Goal: Find specific page/section: Find specific page/section

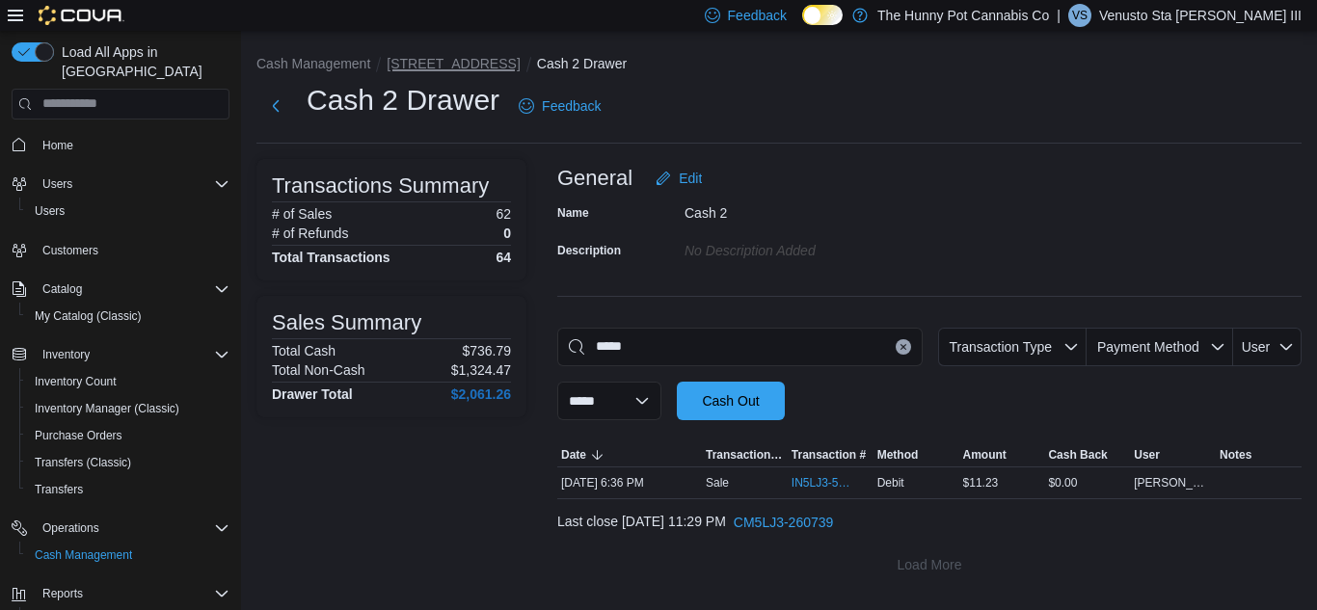
click at [445, 67] on button "2173 Yonge St" at bounding box center [453, 63] width 133 height 15
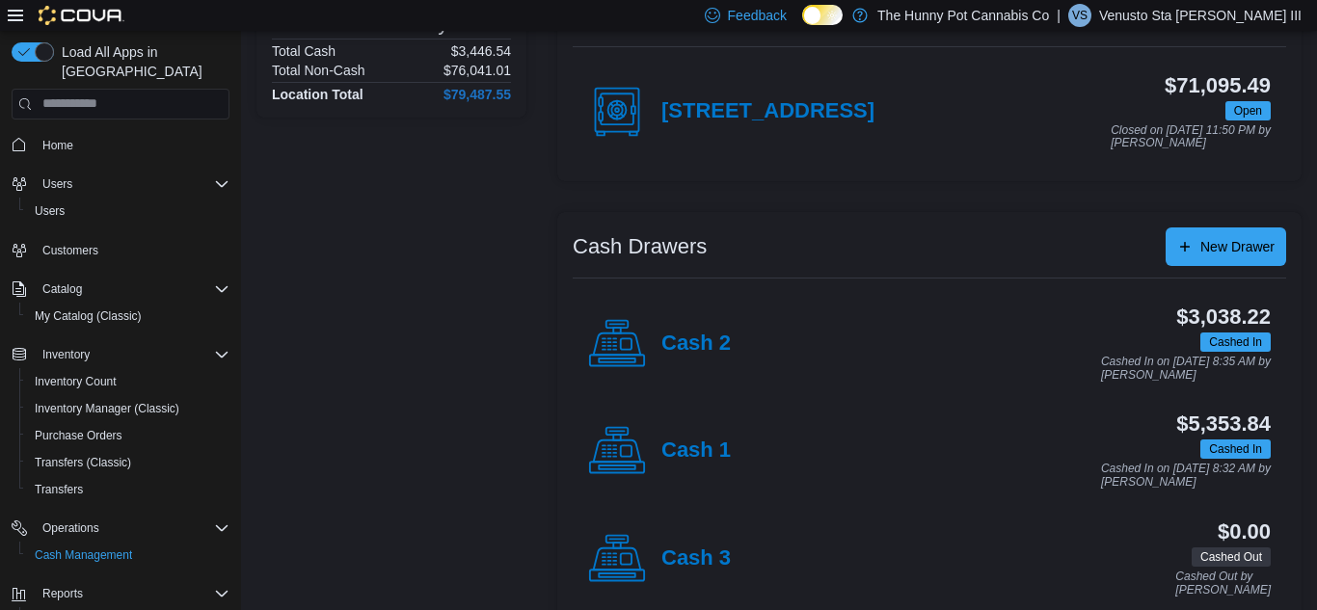
scroll to position [227, 0]
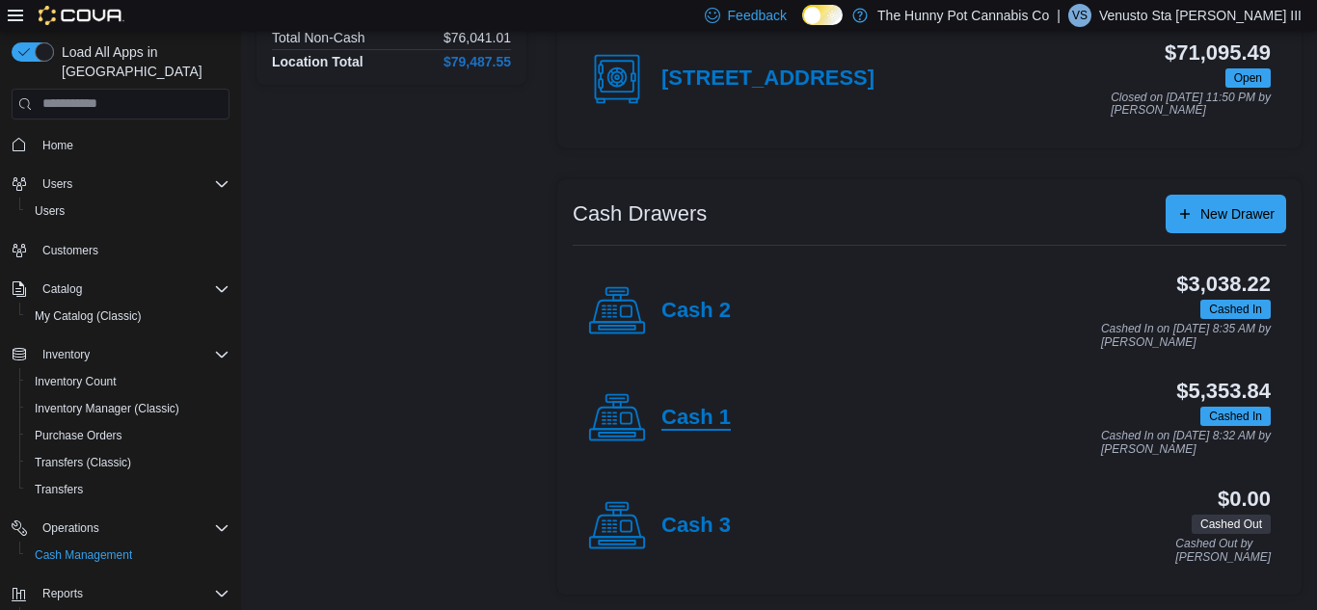
click at [690, 424] on h4 "Cash 1" at bounding box center [695, 418] width 69 height 25
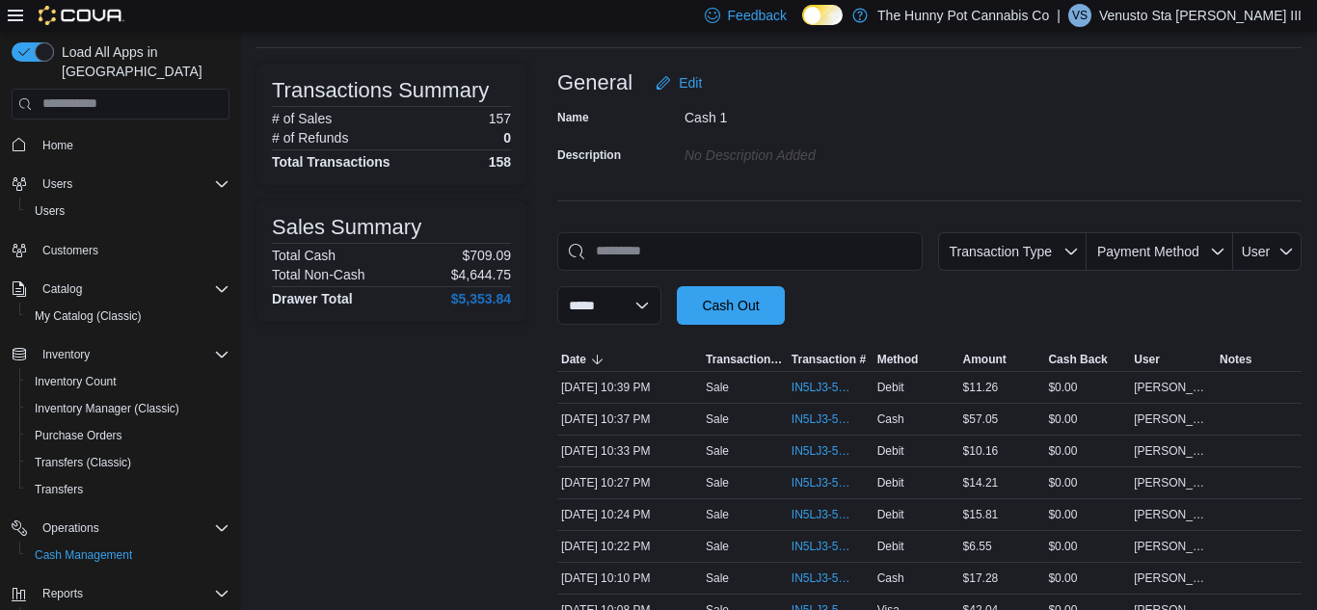
scroll to position [11, 0]
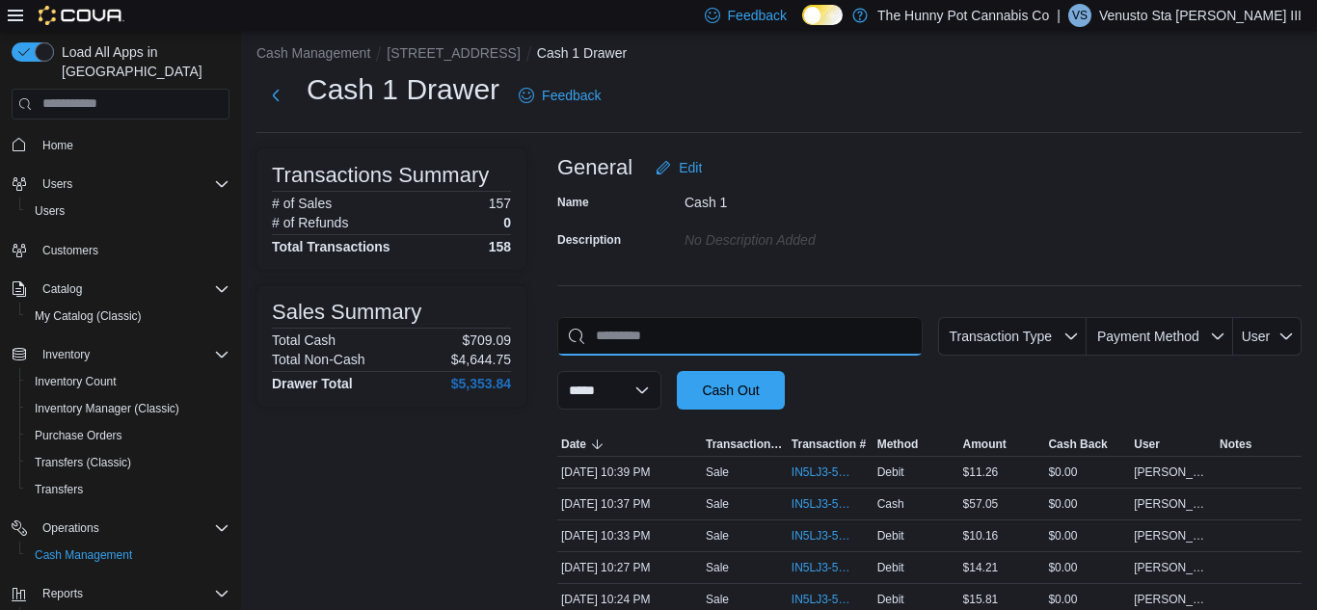
click at [827, 354] on input "This is a search bar. As you type, the results lower in the page will automatic…" at bounding box center [739, 336] width 365 height 39
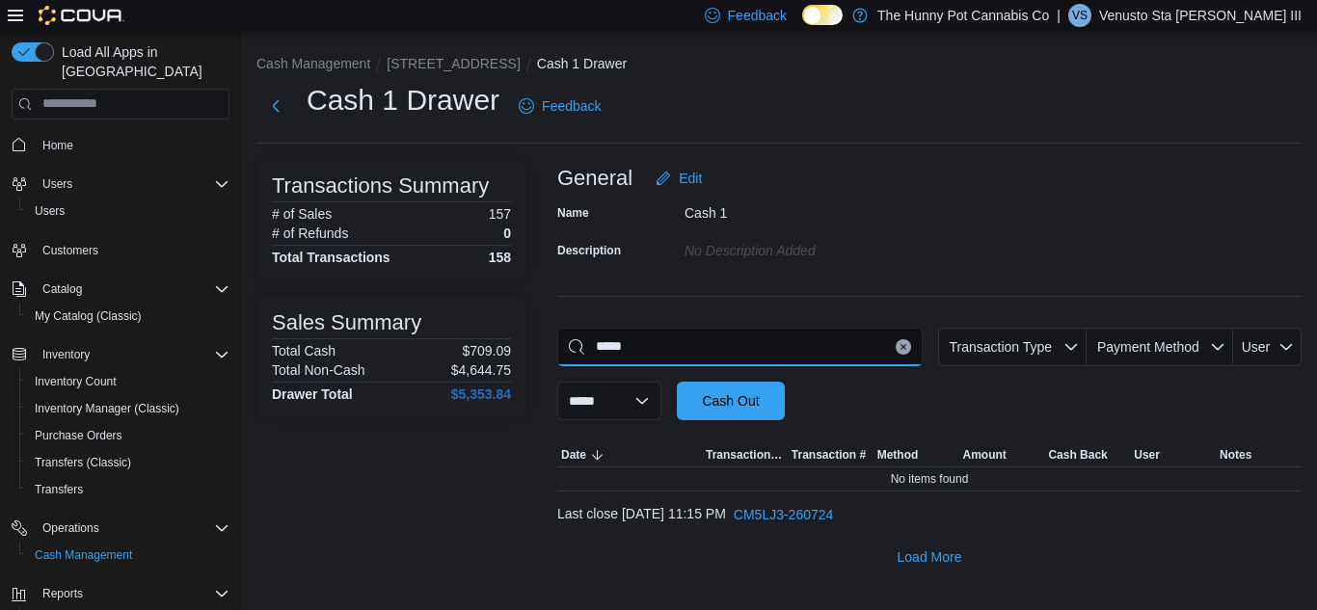
scroll to position [0, 0]
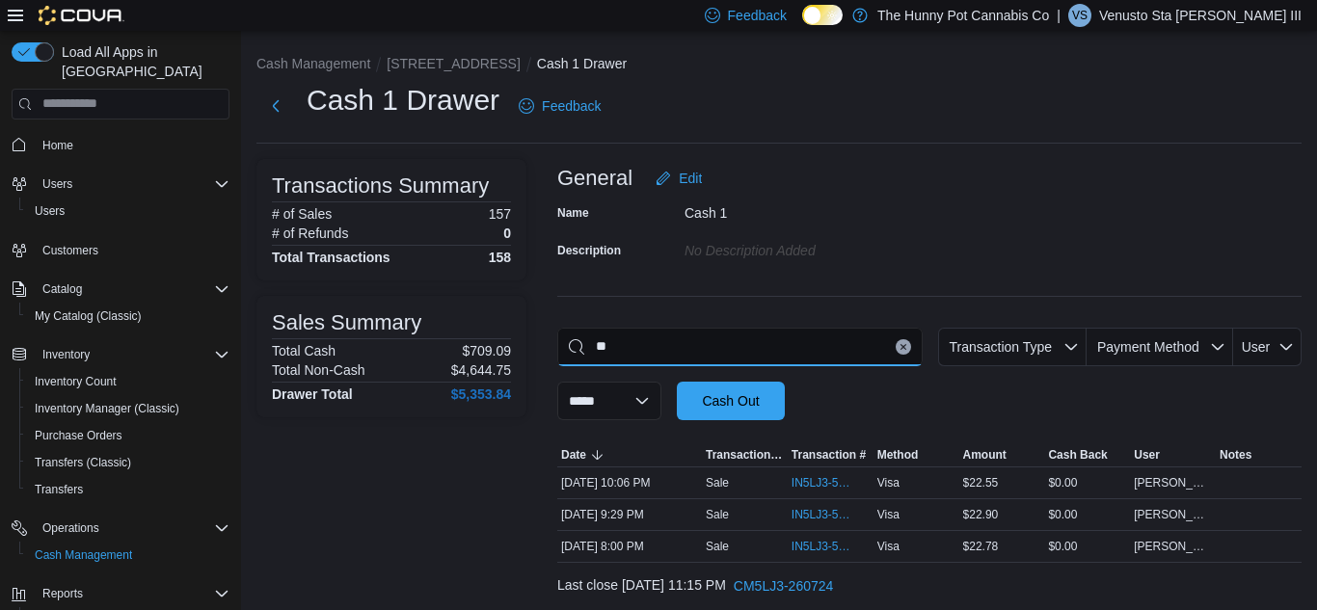
type input "*"
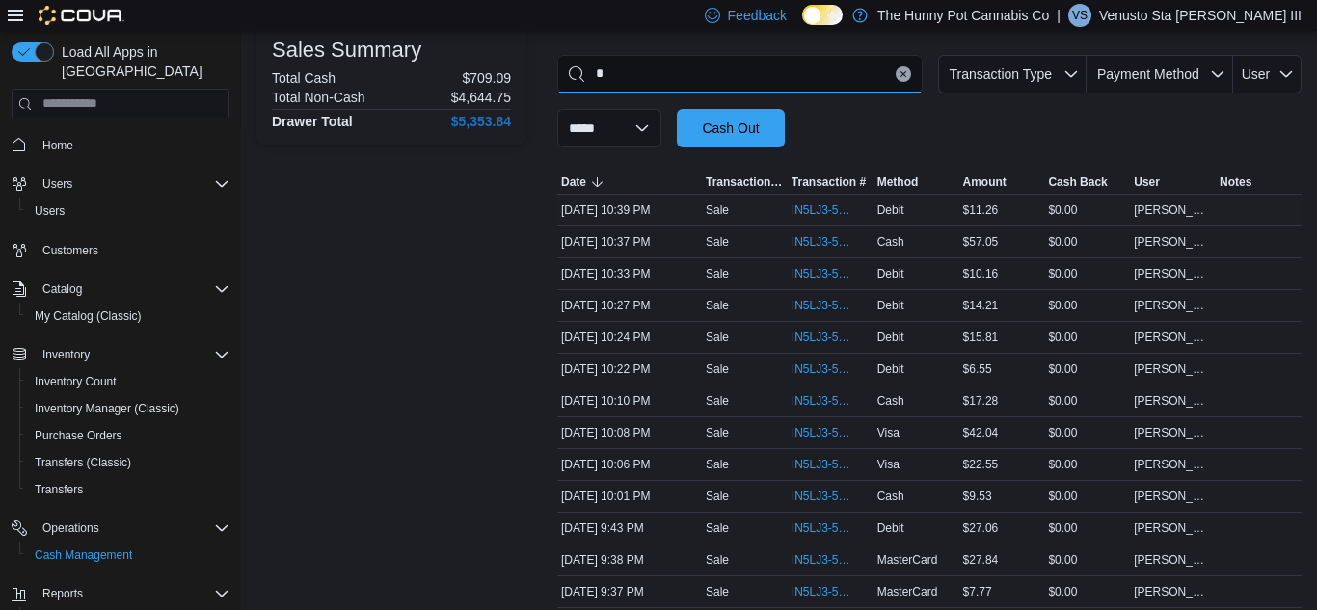
scroll to position [260, 0]
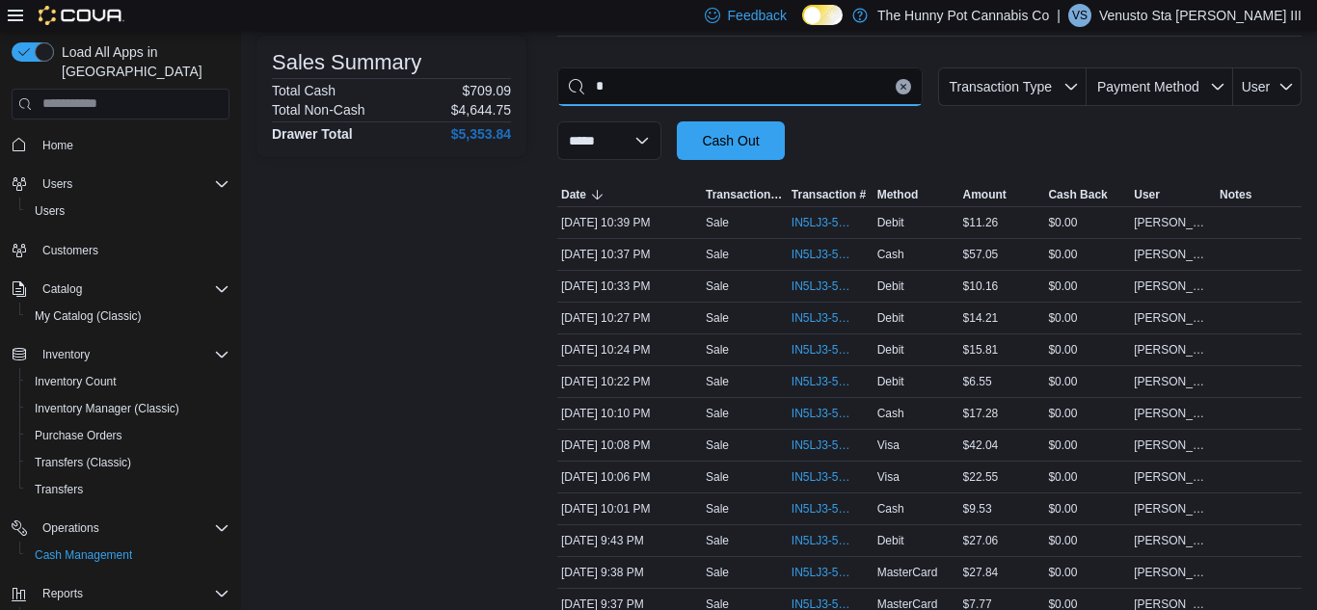
click at [667, 92] on input "This is a search bar. As you type, the results lower in the page will automatic…" at bounding box center [739, 86] width 365 height 39
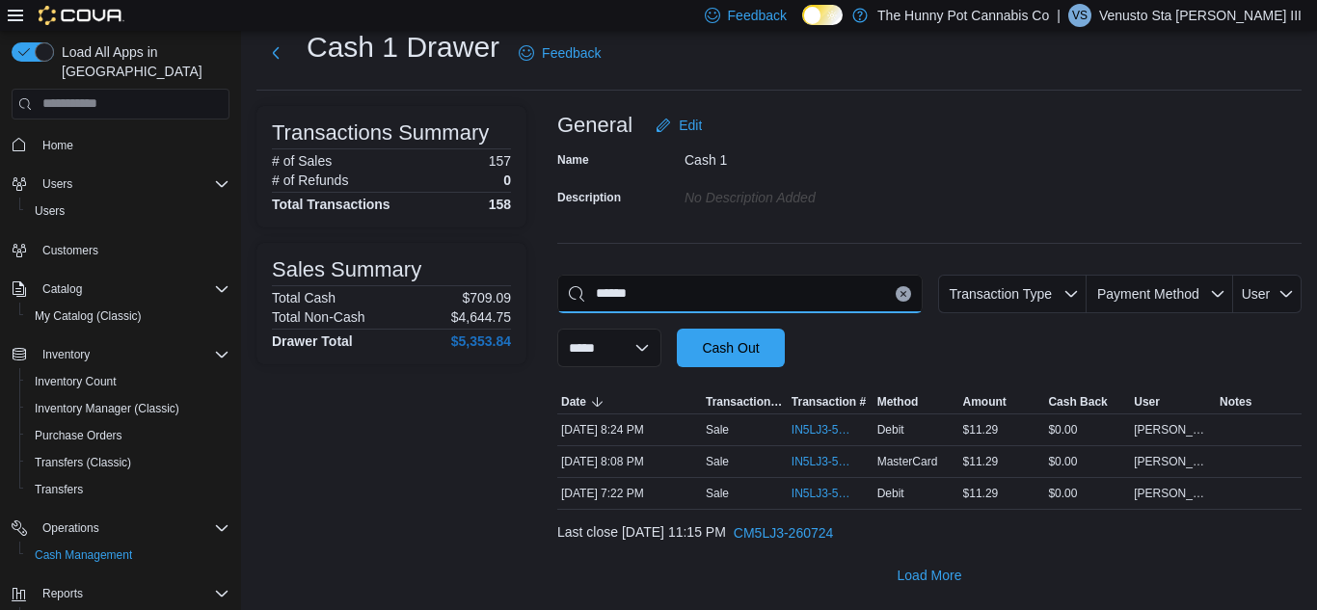
scroll to position [53, 0]
type input "*****"
click at [899, 286] on button "Clear input" at bounding box center [903, 293] width 15 height 15
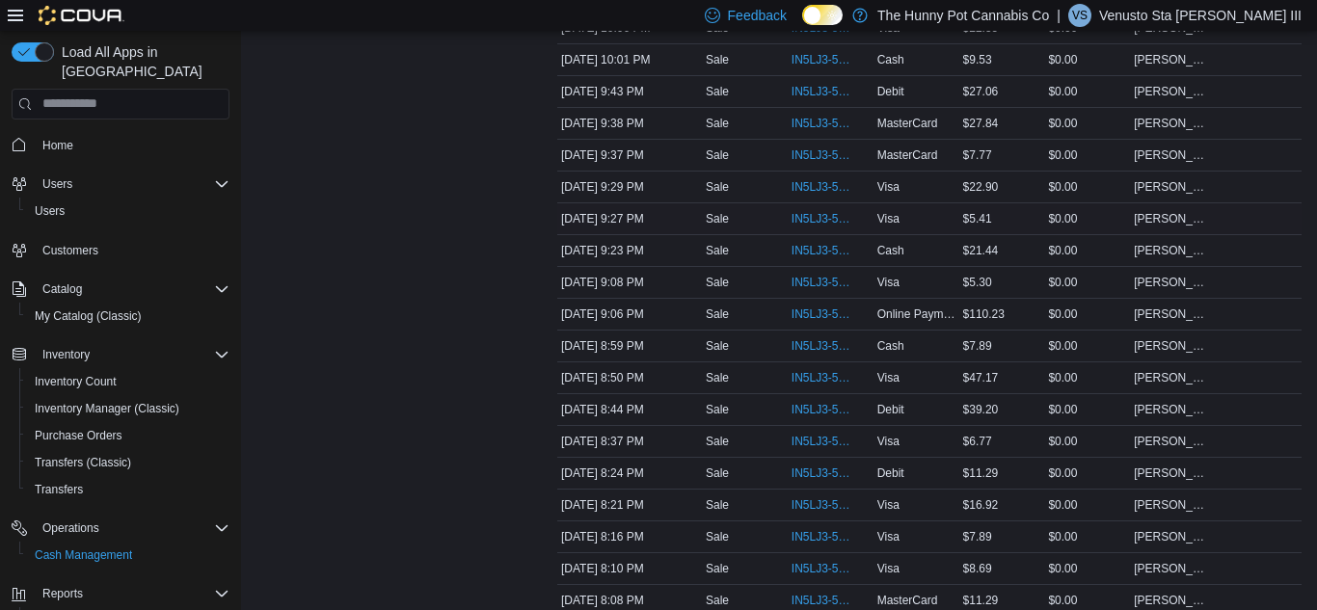
scroll to position [0, 0]
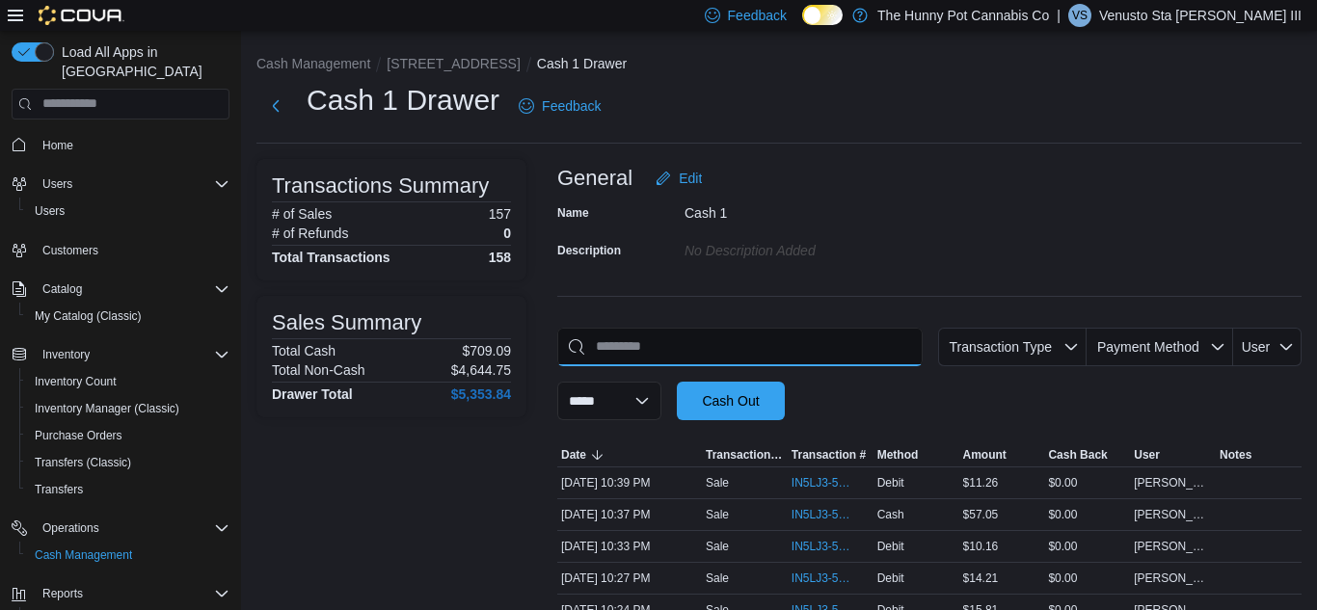
click at [725, 359] on input "This is a search bar. As you type, the results lower in the page will automatic…" at bounding box center [739, 347] width 365 height 39
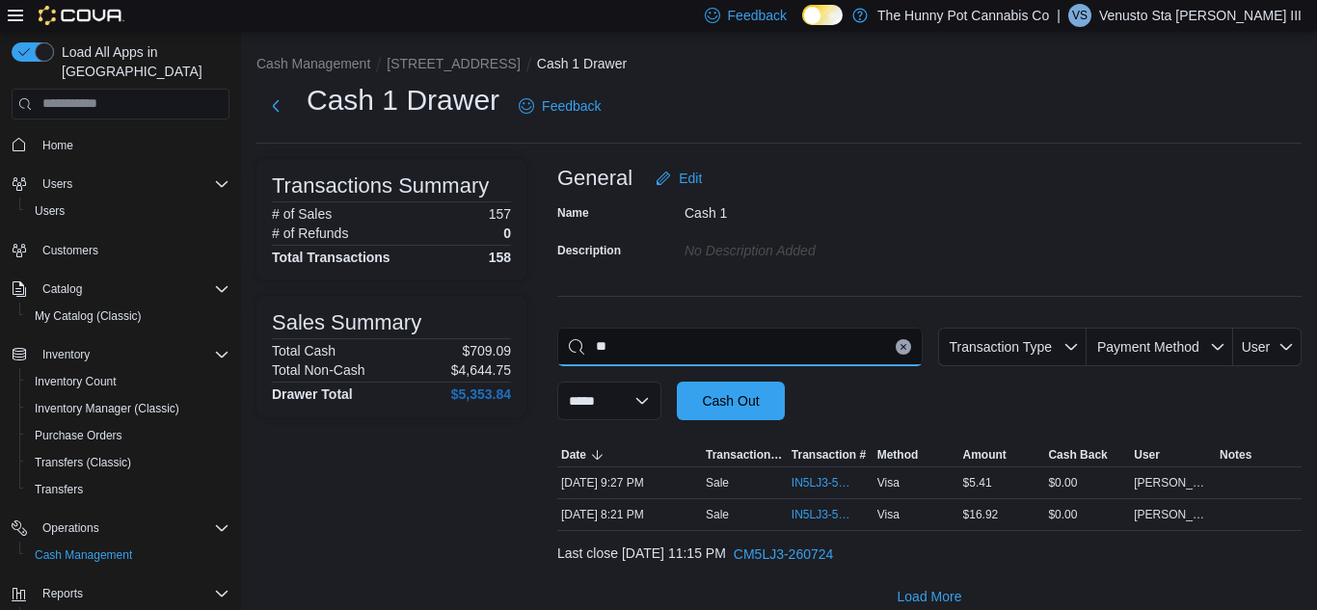
type input "*"
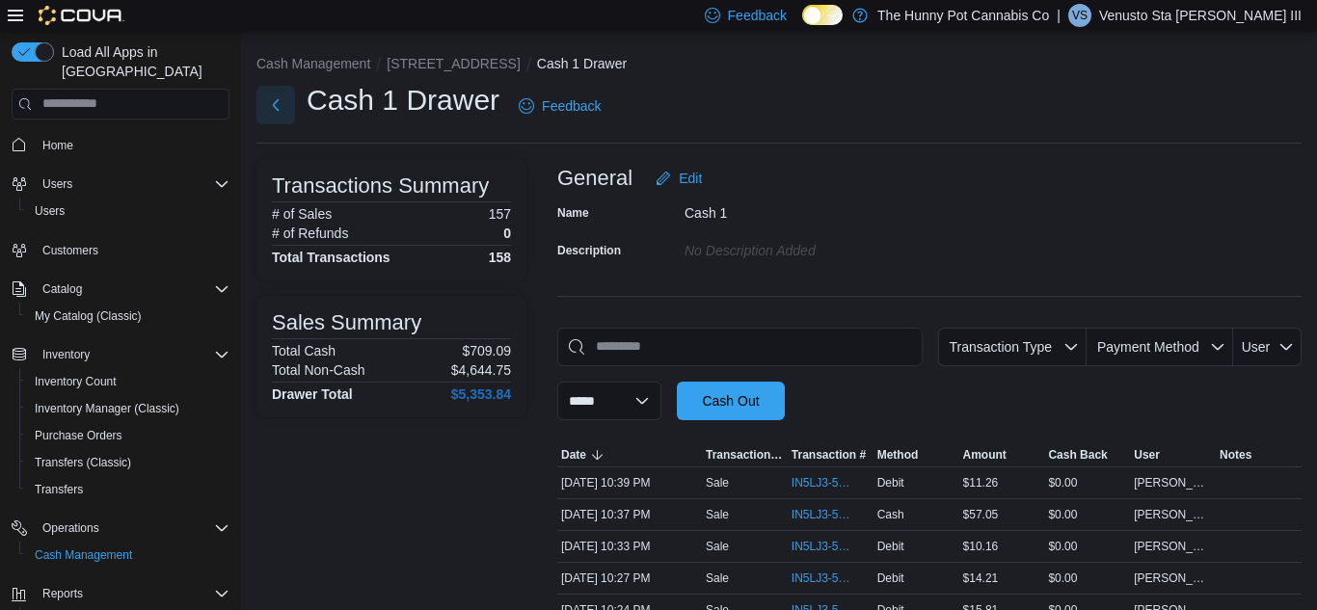
click at [289, 104] on button "Next" at bounding box center [275, 105] width 39 height 39
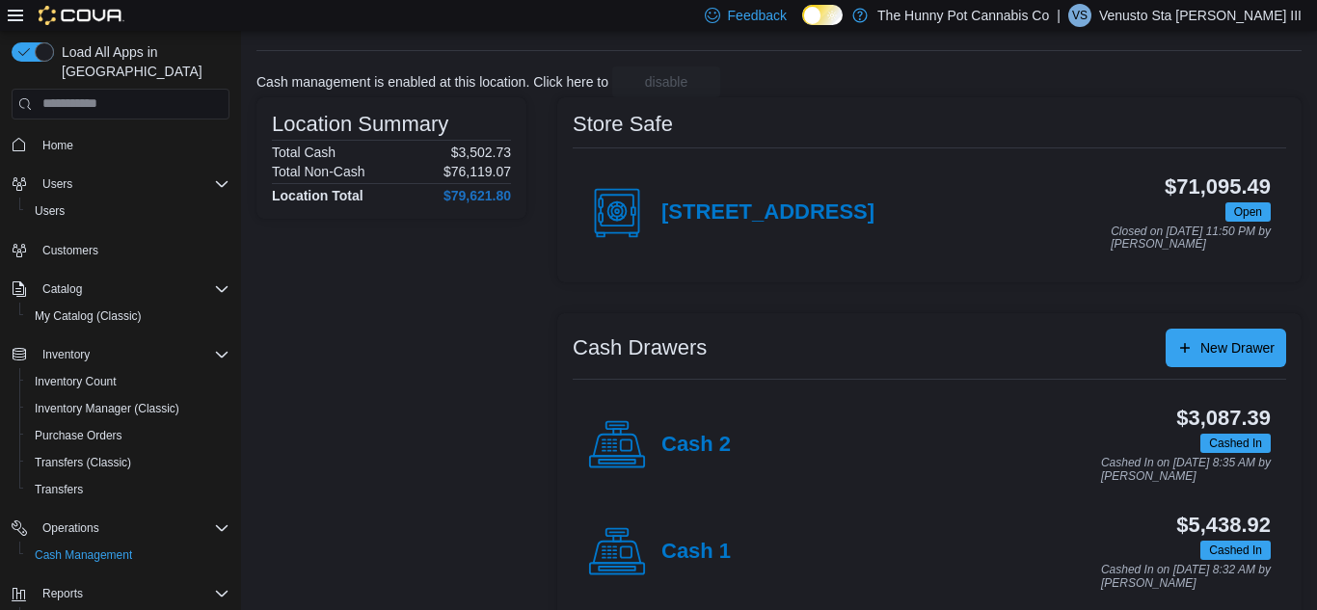
scroll to position [94, 0]
click at [683, 433] on h4 "Cash 2" at bounding box center [695, 444] width 69 height 25
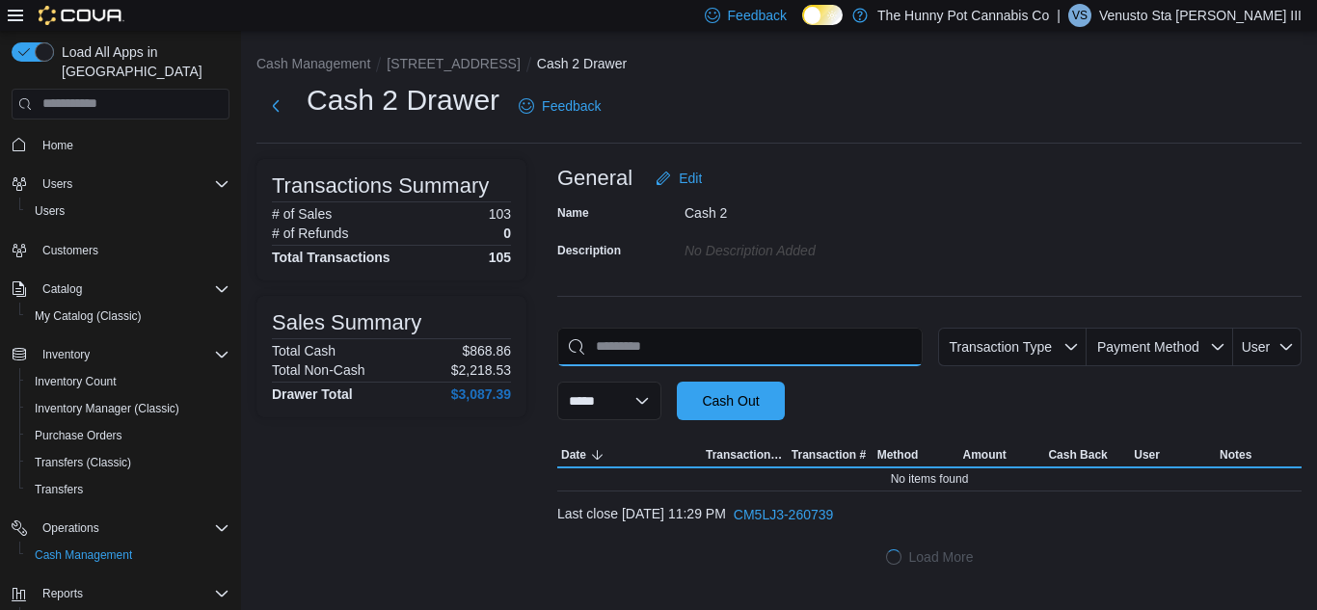
click at [639, 337] on input "This is a search bar. As you type, the results lower in the page will automatic…" at bounding box center [739, 347] width 365 height 39
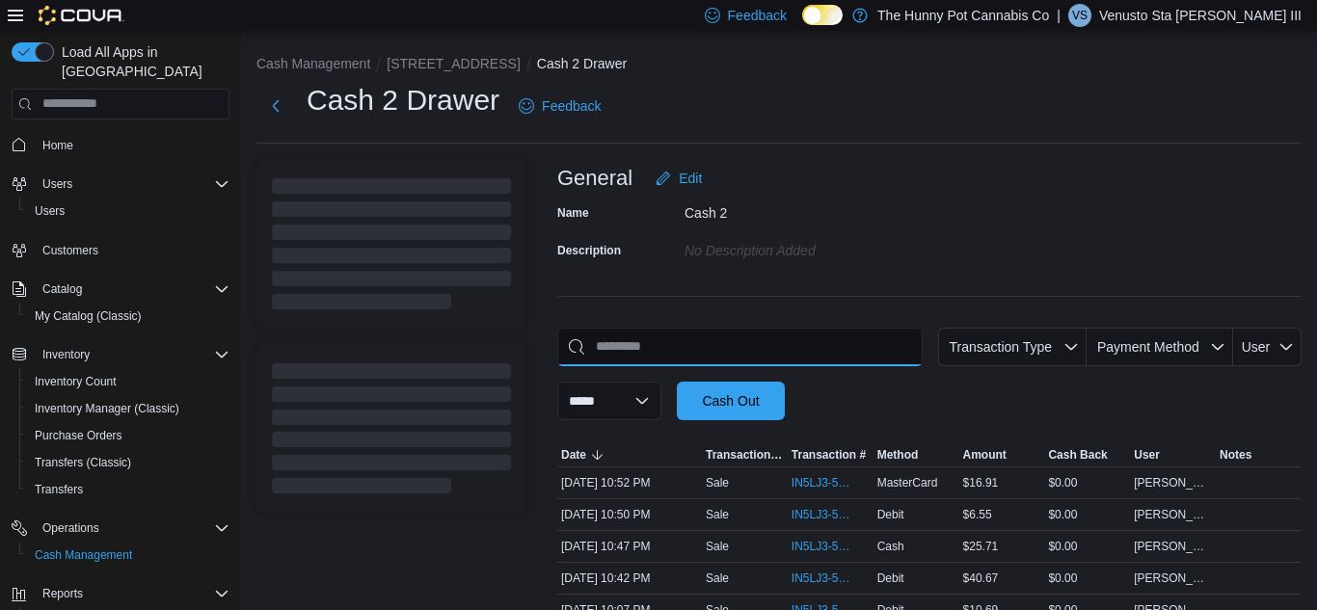
click at [639, 347] on input "This is a search bar. As you type, the results lower in the page will automatic…" at bounding box center [739, 347] width 365 height 39
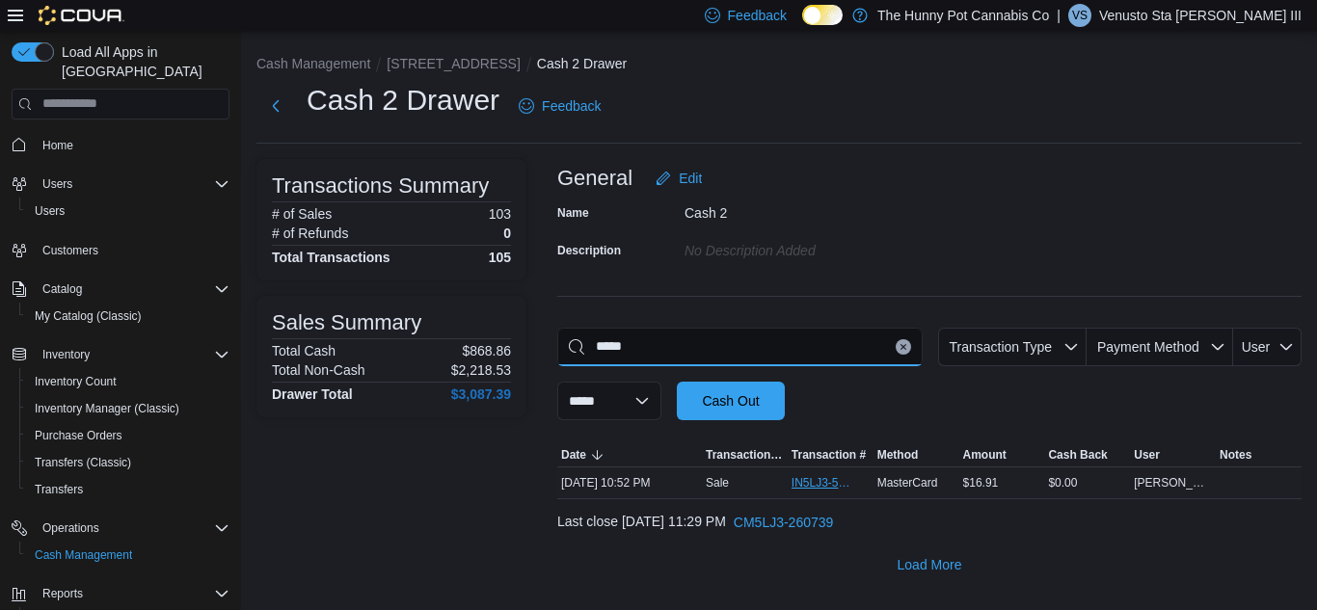
type input "*****"
click at [817, 482] on span "IN5LJ3-5754322" at bounding box center [821, 482] width 59 height 15
click at [765, 370] on div "**********" at bounding box center [929, 374] width 744 height 93
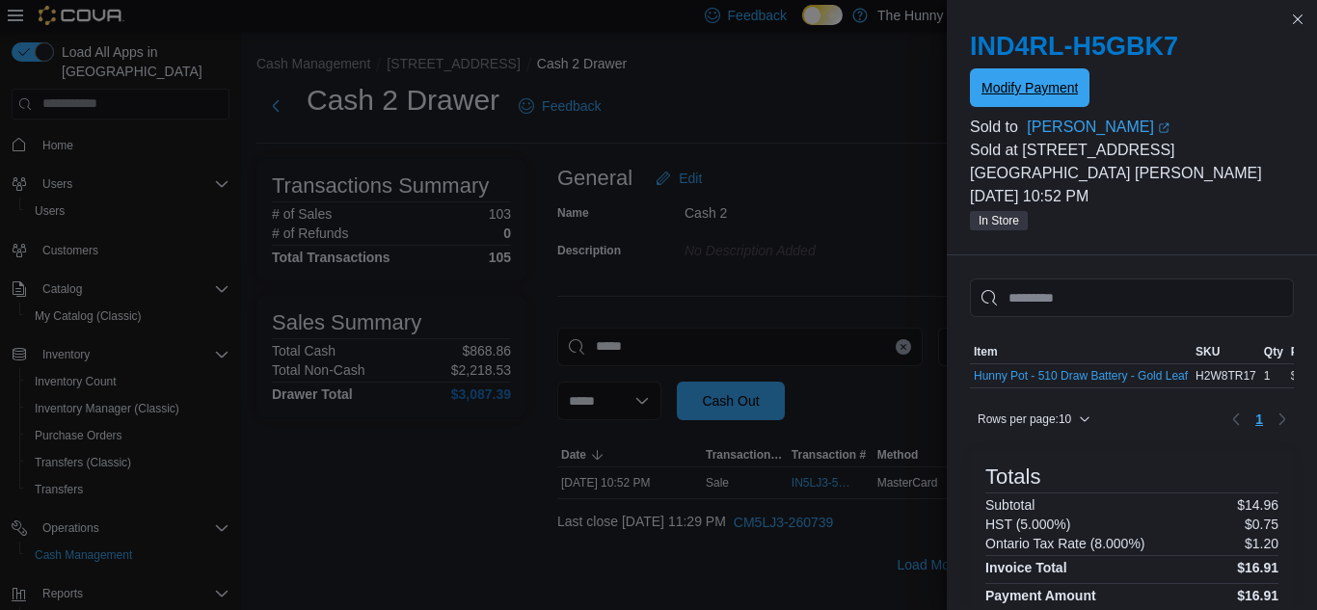
click at [1052, 103] on span "Modify Payment" at bounding box center [1030, 87] width 96 height 39
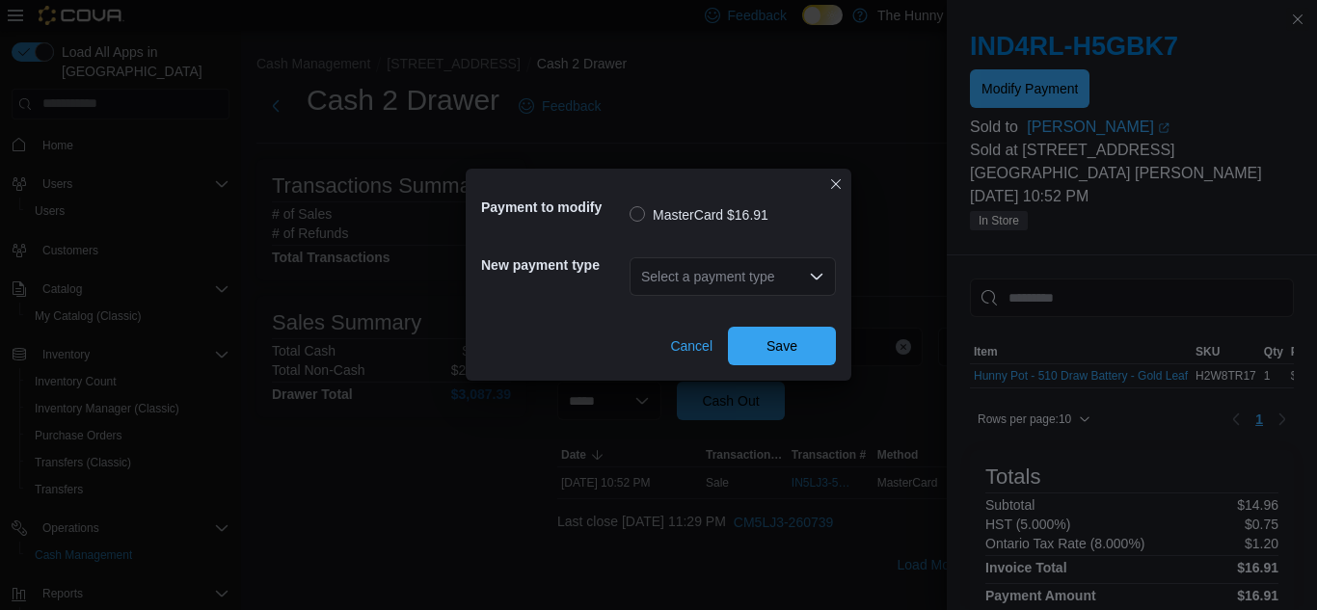
click at [713, 290] on div "Select a payment type" at bounding box center [733, 276] width 206 height 39
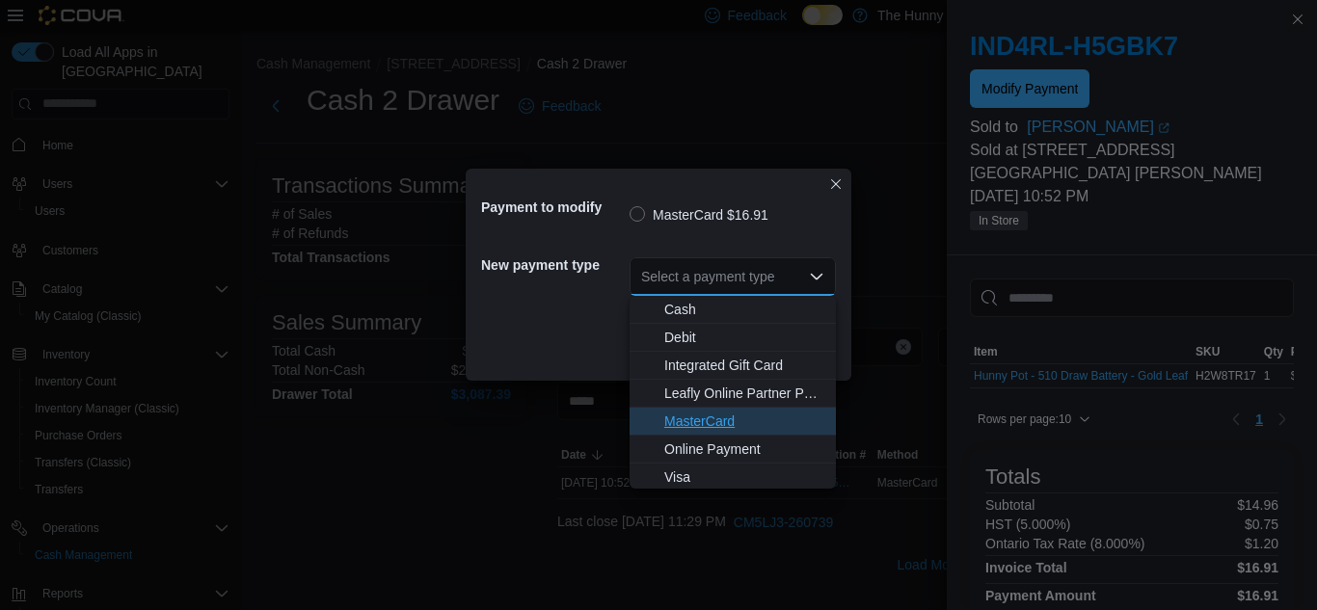
click at [732, 424] on span "MasterCard" at bounding box center [744, 421] width 160 height 19
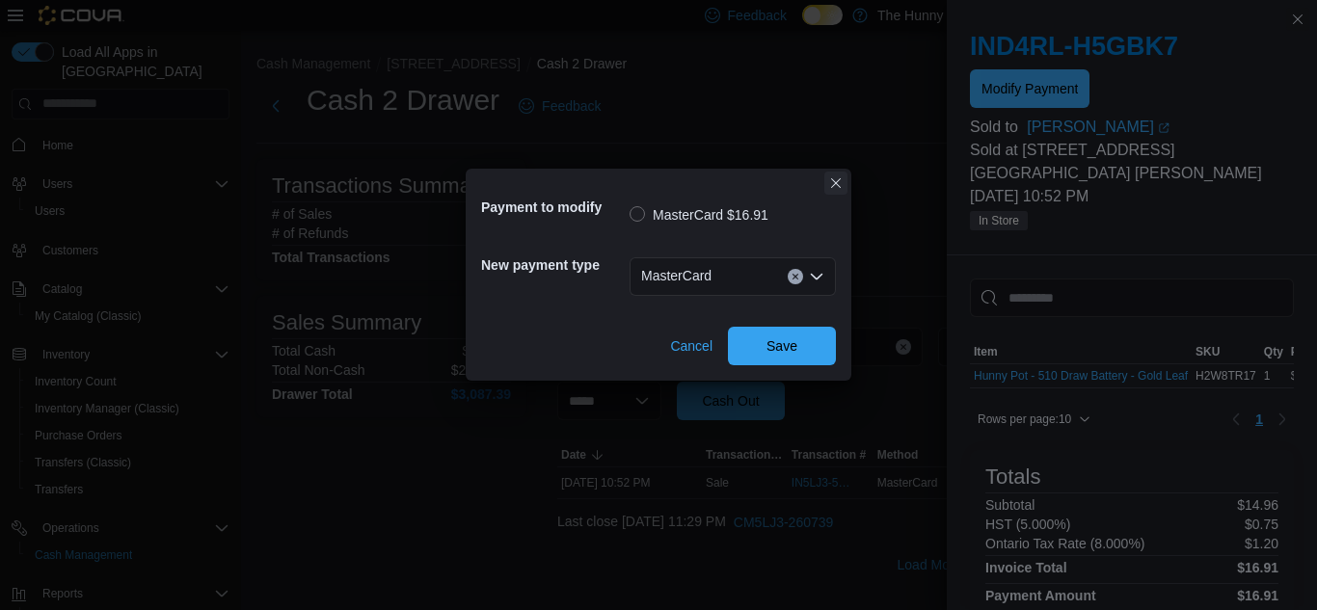
click at [840, 183] on button "Closes this modal window" at bounding box center [835, 183] width 23 height 23
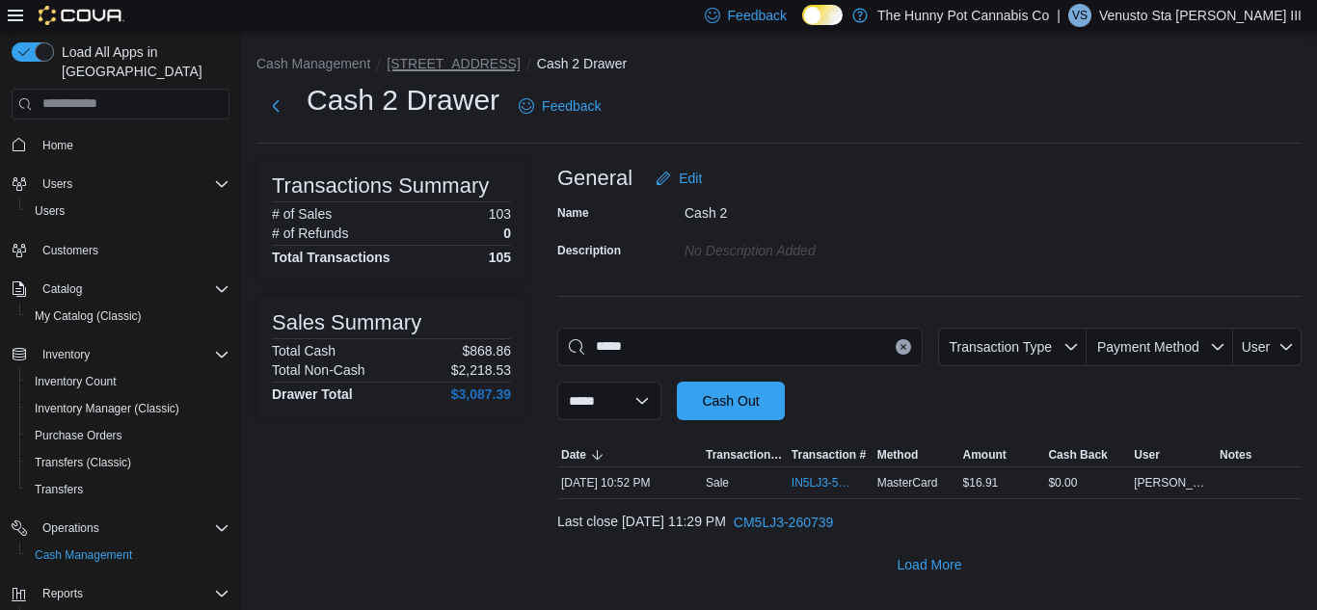
click at [459, 68] on button "2173 Yonge St" at bounding box center [453, 63] width 133 height 15
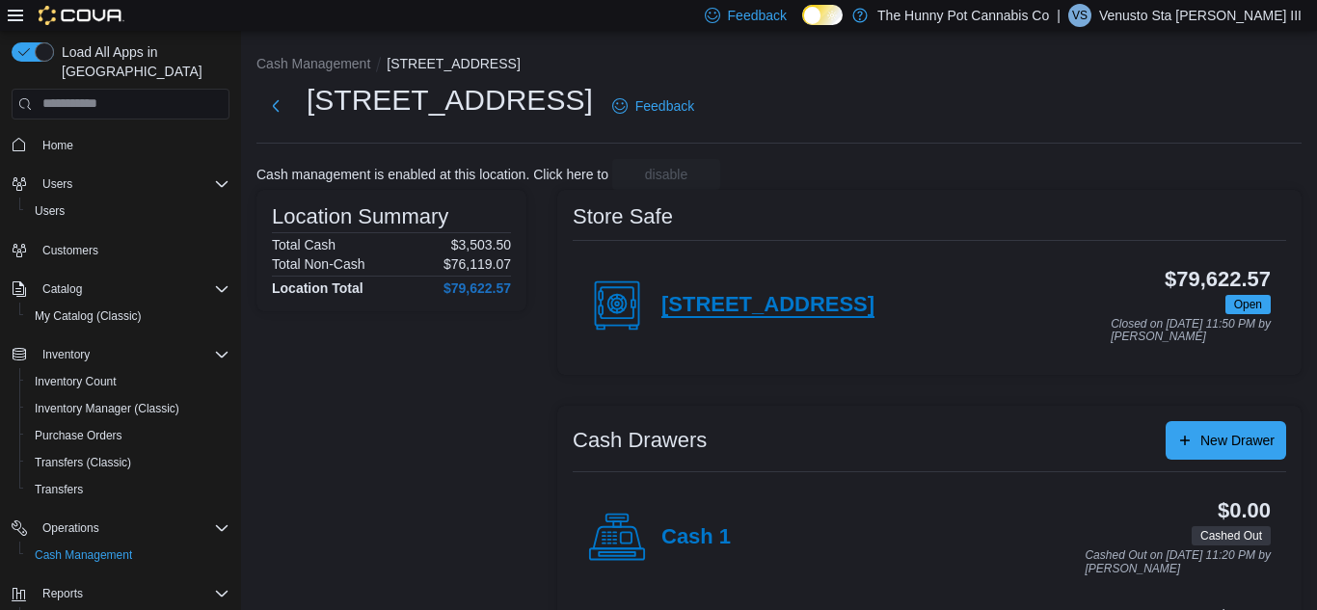
click at [724, 313] on h4 "2173 Yonge St" at bounding box center [767, 305] width 213 height 25
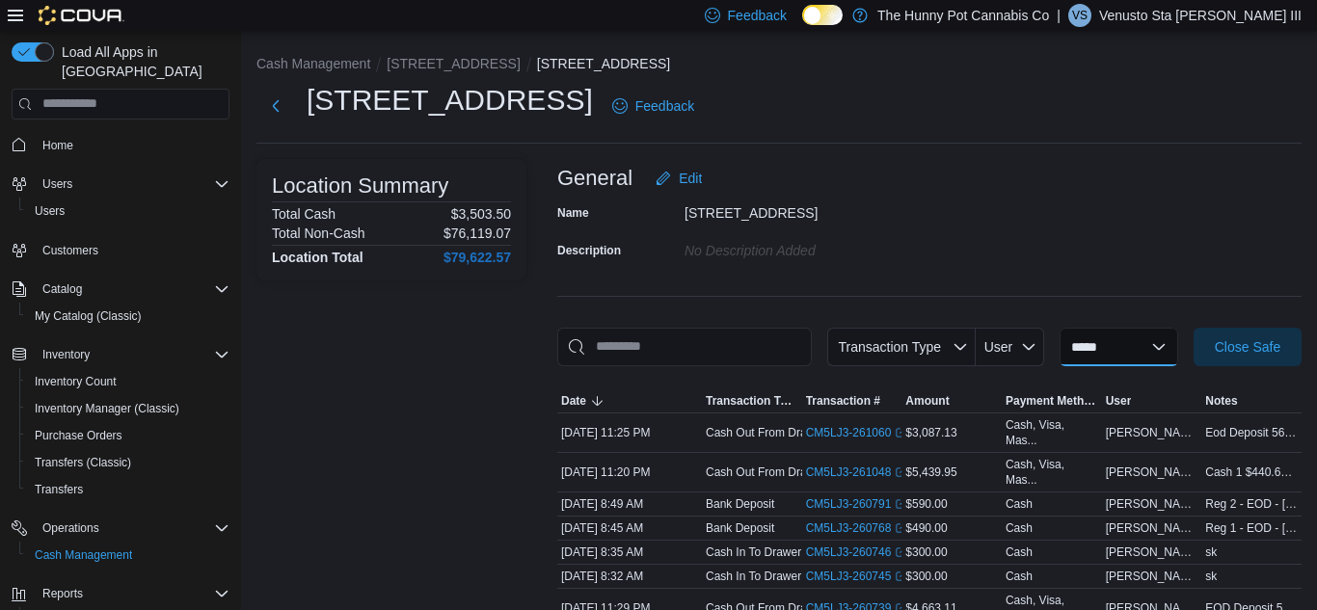
click at [1132, 343] on select "**********" at bounding box center [1119, 347] width 119 height 39
click at [1187, 15] on p "Venusto Sta Maria III" at bounding box center [1200, 15] width 202 height 23
click at [1146, 356] on select "**********" at bounding box center [1119, 347] width 119 height 39
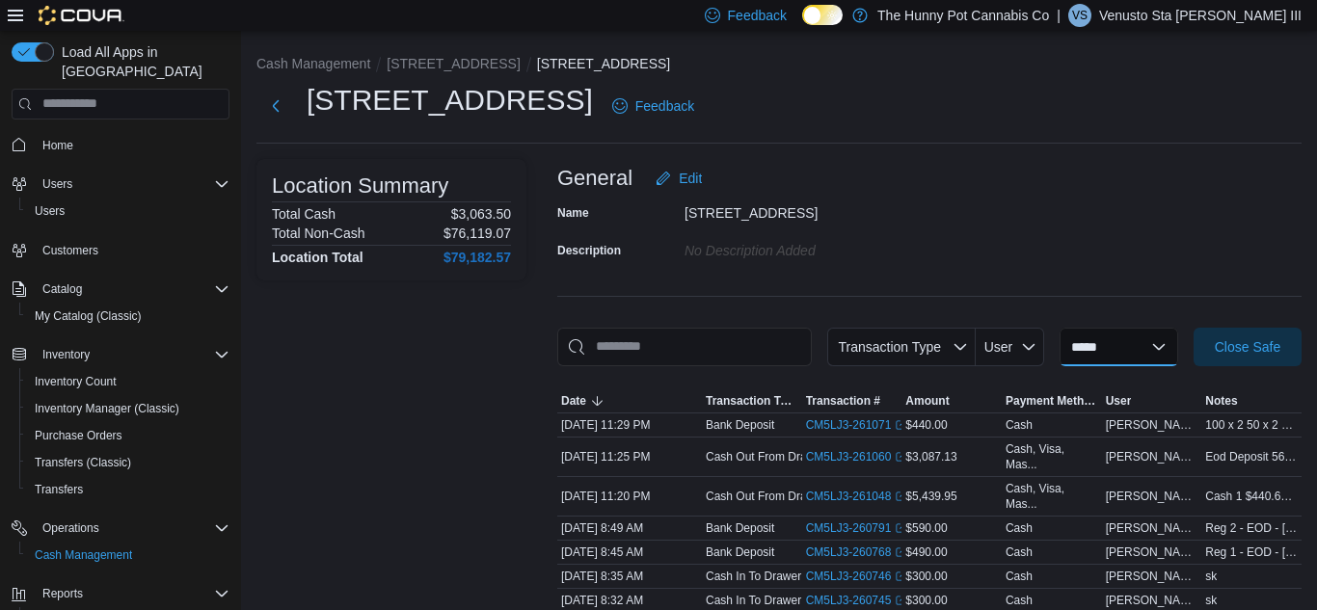
click at [1076, 343] on select "**********" at bounding box center [1119, 347] width 119 height 39
click at [987, 234] on div "Name 2173 Yonge St Description No Description added" at bounding box center [929, 231] width 744 height 67
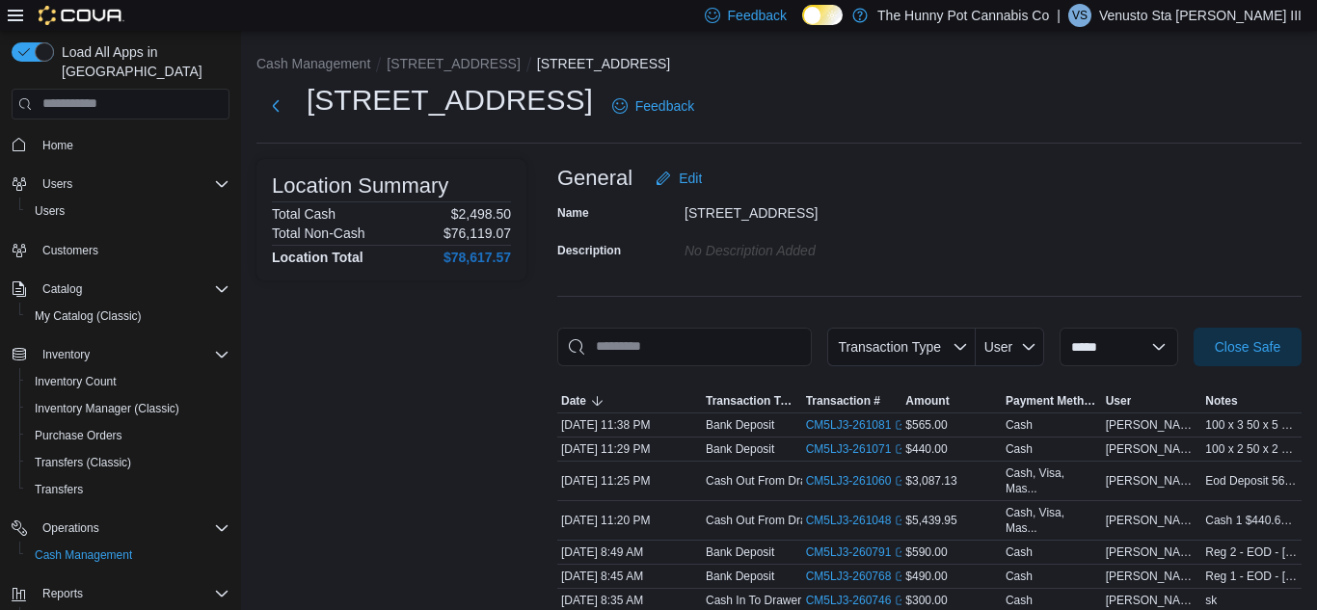
click at [501, 206] on p "$2,498.50" at bounding box center [481, 213] width 60 height 15
click at [484, 216] on p "$2,498.50" at bounding box center [481, 213] width 60 height 15
copy p "2,498.50"
click at [1201, 11] on p "Venusto Sta Maria III" at bounding box center [1200, 15] width 202 height 23
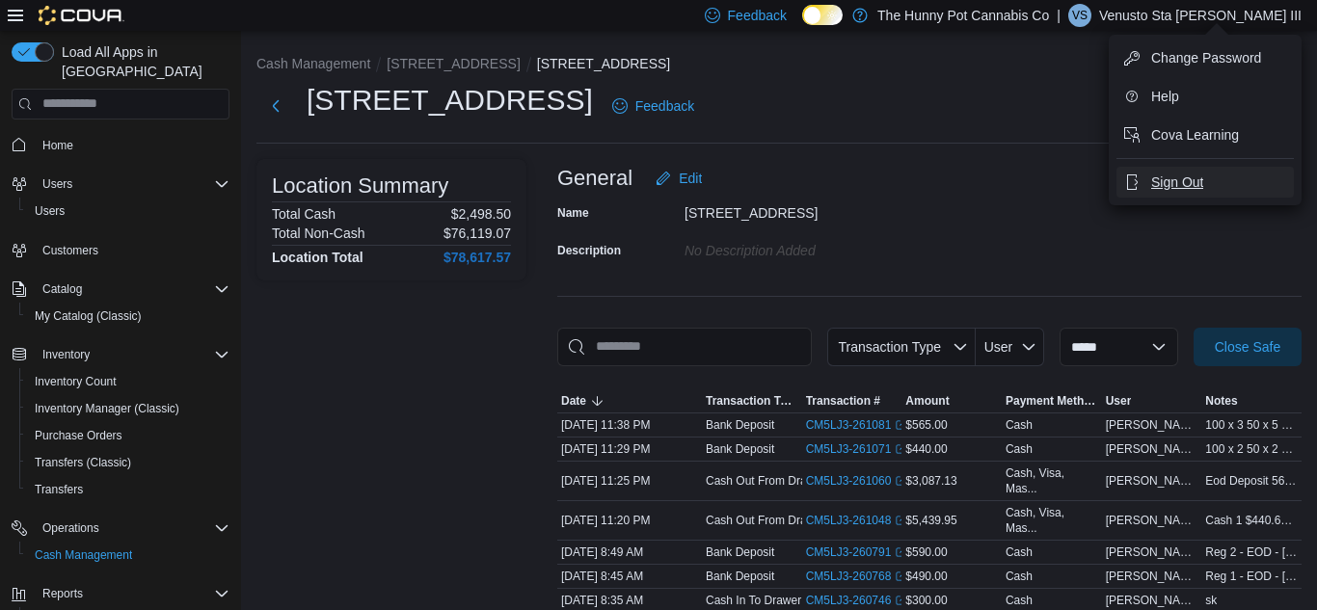
click at [1174, 179] on span "Sign Out" at bounding box center [1177, 182] width 52 height 19
